Goal: Navigation & Orientation: Find specific page/section

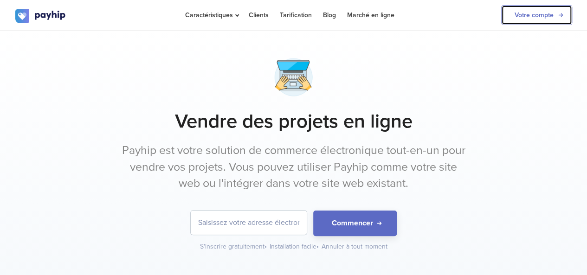
click at [556, 13] on link "Votre compte" at bounding box center [536, 15] width 71 height 20
click at [523, 16] on link "Votre compte" at bounding box center [536, 15] width 71 height 20
click at [552, 22] on link "Votre compte" at bounding box center [536, 15] width 71 height 20
click at [564, 7] on link "Votre compte" at bounding box center [536, 15] width 71 height 20
